Goal: Check status

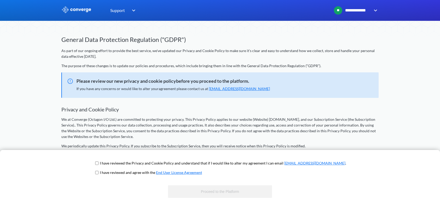
click at [135, 163] on p "I have reviewed the Privacy and Cookie Policy and understand that if I would li…" at bounding box center [223, 163] width 246 height 6
drag, startPoint x: 134, startPoint y: 174, endPoint x: 115, endPoint y: 176, distance: 18.8
click at [134, 174] on p "I have reviewed and agree with the End User License Agreement" at bounding box center [151, 172] width 102 height 6
click at [114, 174] on span "I have reviewed and agree with the End User License Agreement" at bounding box center [220, 173] width 252 height 9
click at [99, 172] on input "checkbox" at bounding box center [96, 172] width 3 height 4
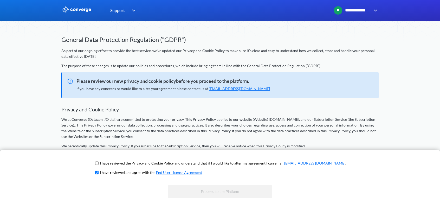
checkbox input "true"
click at [99, 164] on input "checkbox" at bounding box center [96, 163] width 3 height 4
checkbox input "true"
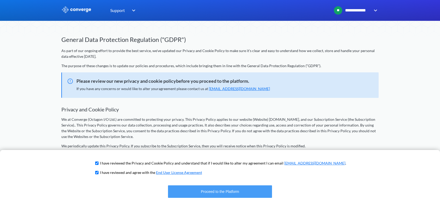
click at [205, 190] on button "Proceed to the Platform" at bounding box center [220, 191] width 104 height 12
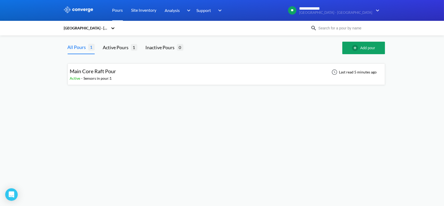
click at [164, 78] on div "Main Core Raft Pour Active - Sensors in pour: 1 Last read 5 minutes ago" at bounding box center [226, 74] width 312 height 17
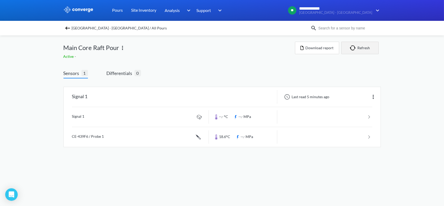
click at [362, 45] on button "Refresh" at bounding box center [359, 48] width 37 height 12
